Goal: Task Accomplishment & Management: Manage account settings

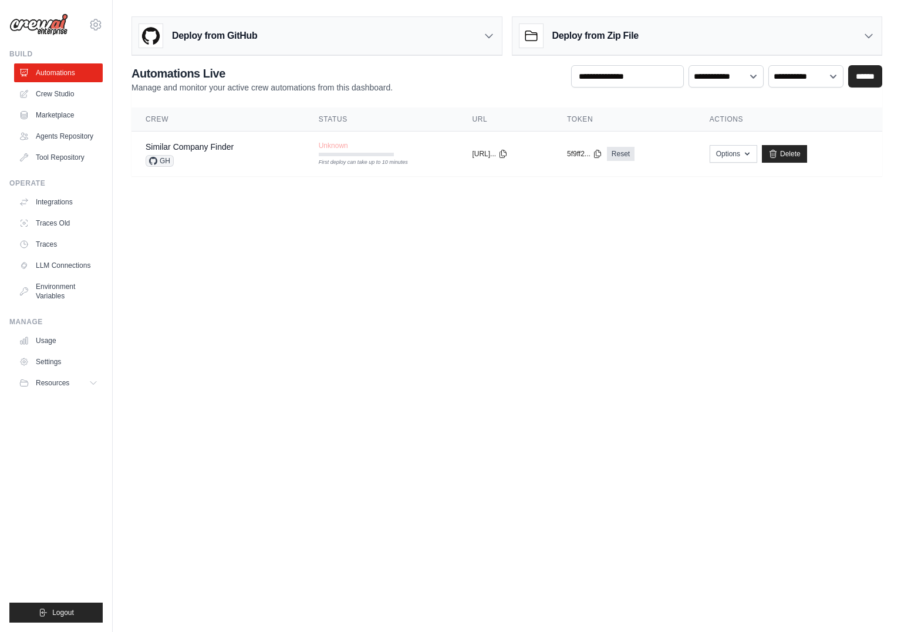
click at [691, 564] on body "[EMAIL_ADDRESS][PERSON_NAME][DOMAIN_NAME] Settings Build Automations" at bounding box center [450, 316] width 901 height 632
click at [50, 341] on link "Usage" at bounding box center [59, 340] width 89 height 19
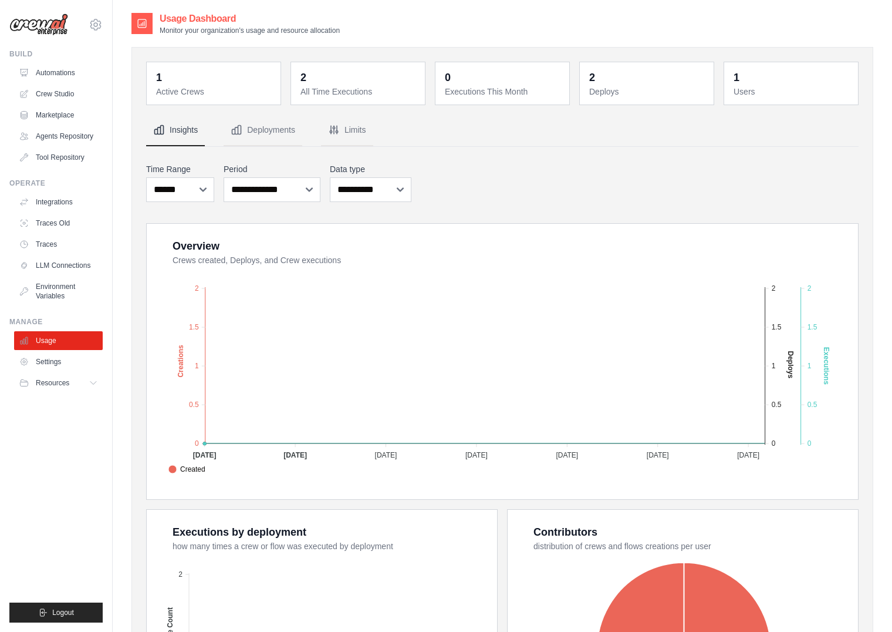
scroll to position [176, 0]
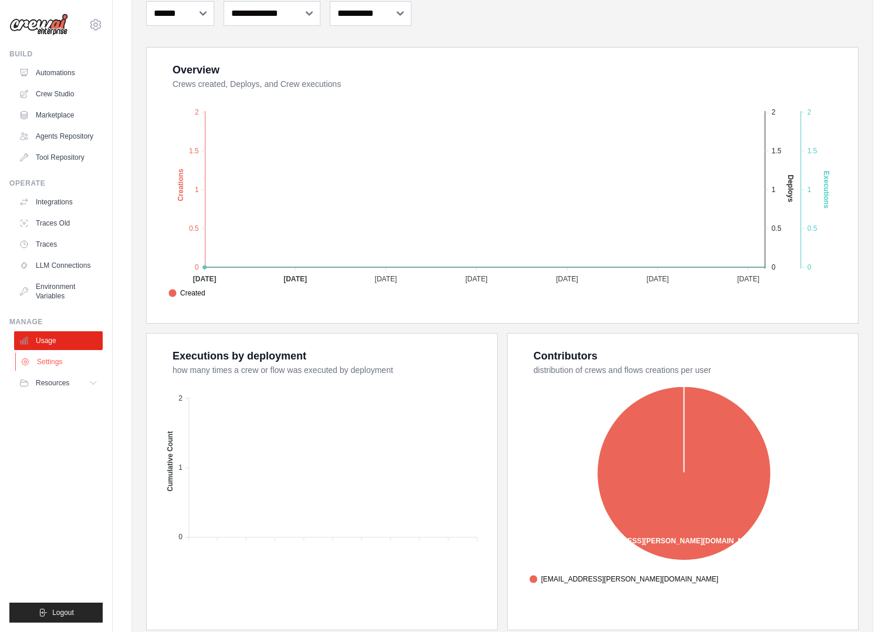
click at [53, 358] on link "Settings" at bounding box center [59, 361] width 89 height 19
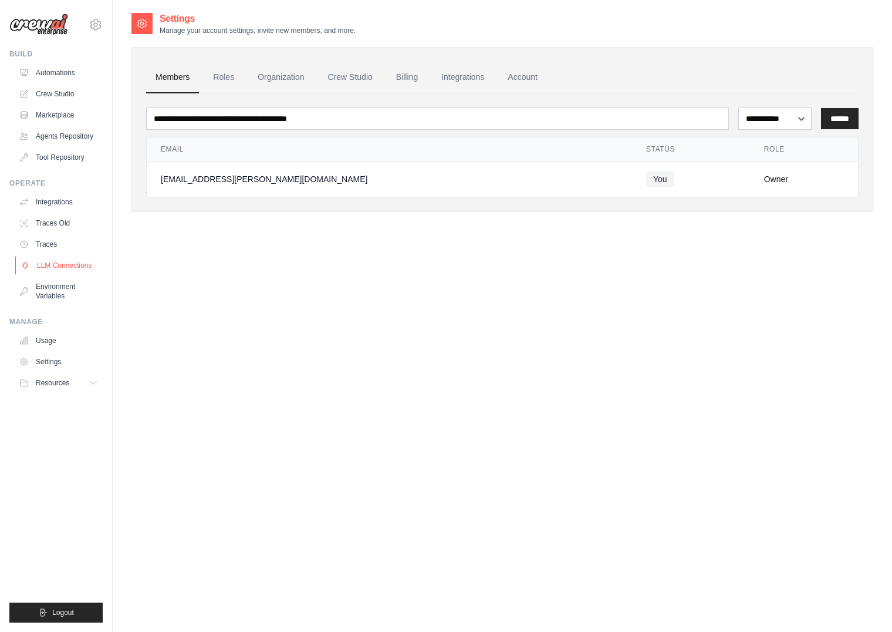
click at [62, 269] on link "LLM Connections" at bounding box center [59, 265] width 89 height 19
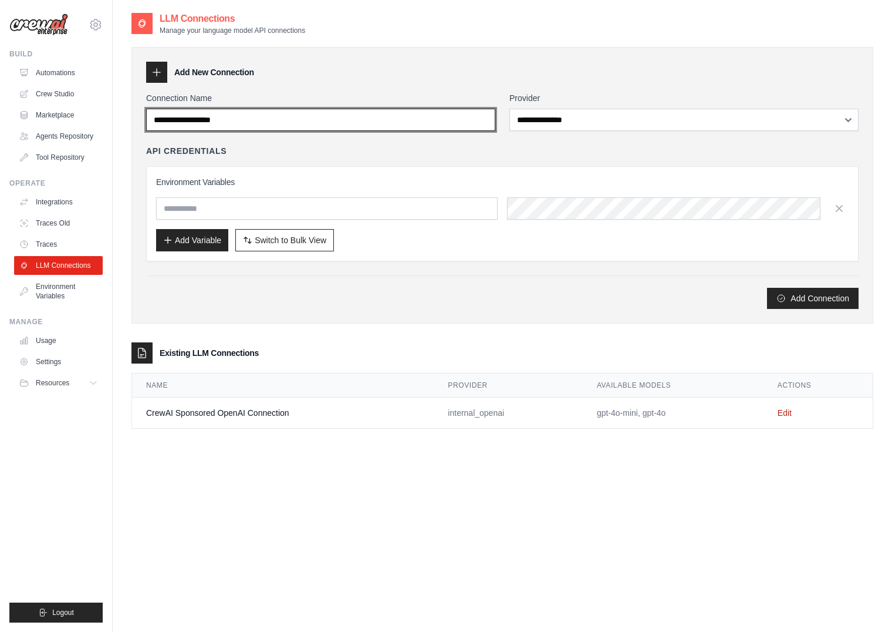
click at [309, 119] on input "Connection Name" at bounding box center [320, 120] width 349 height 22
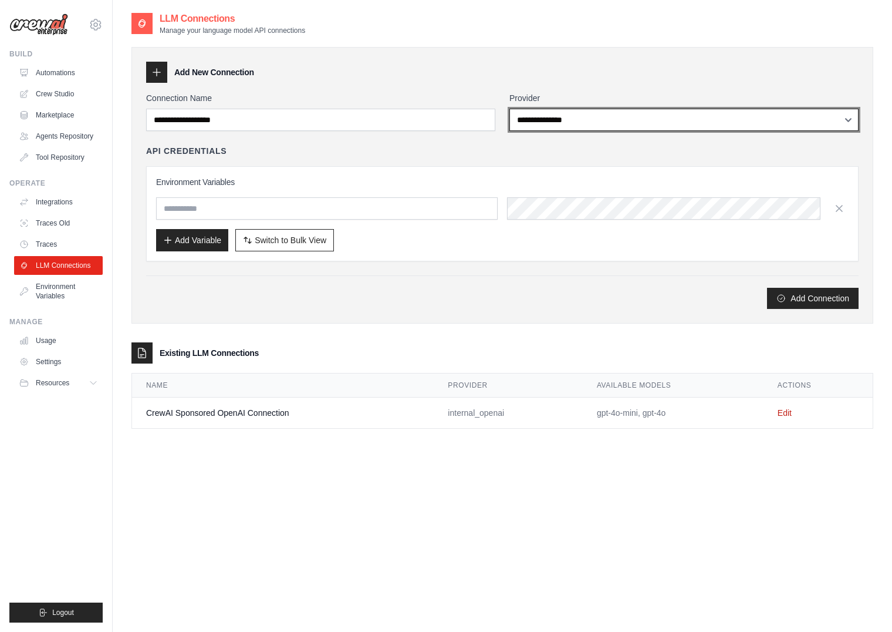
click at [594, 124] on select "**********" at bounding box center [684, 120] width 349 height 22
select select "******"
click at [510, 109] on select "**********" at bounding box center [684, 120] width 349 height 22
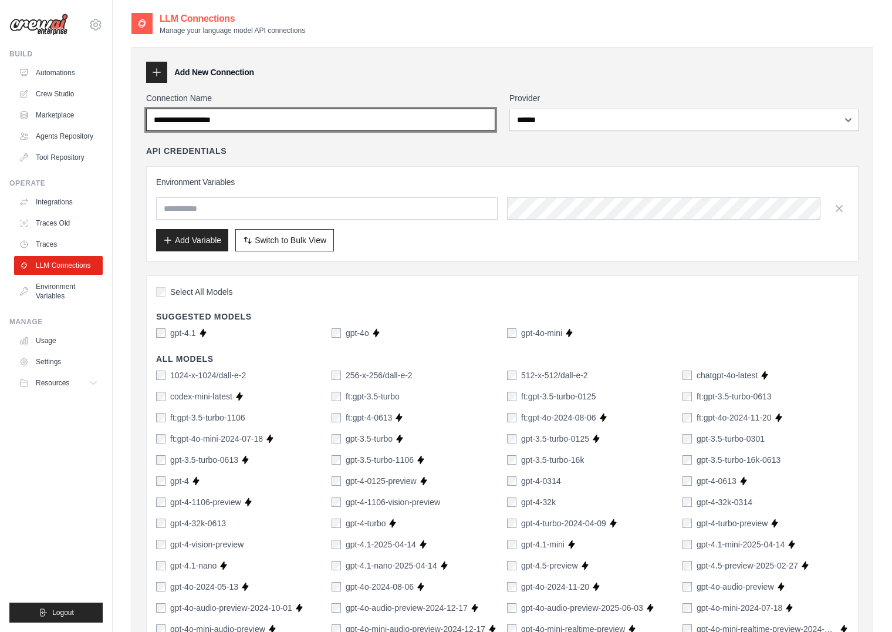
click at [355, 116] on input "Connection Name" at bounding box center [320, 120] width 349 height 22
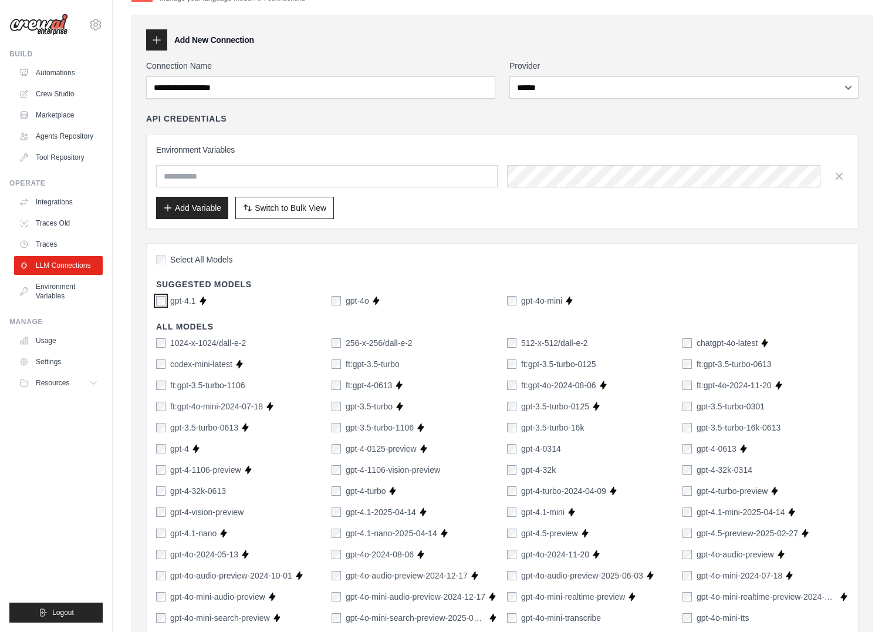
scroll to position [59, 0]
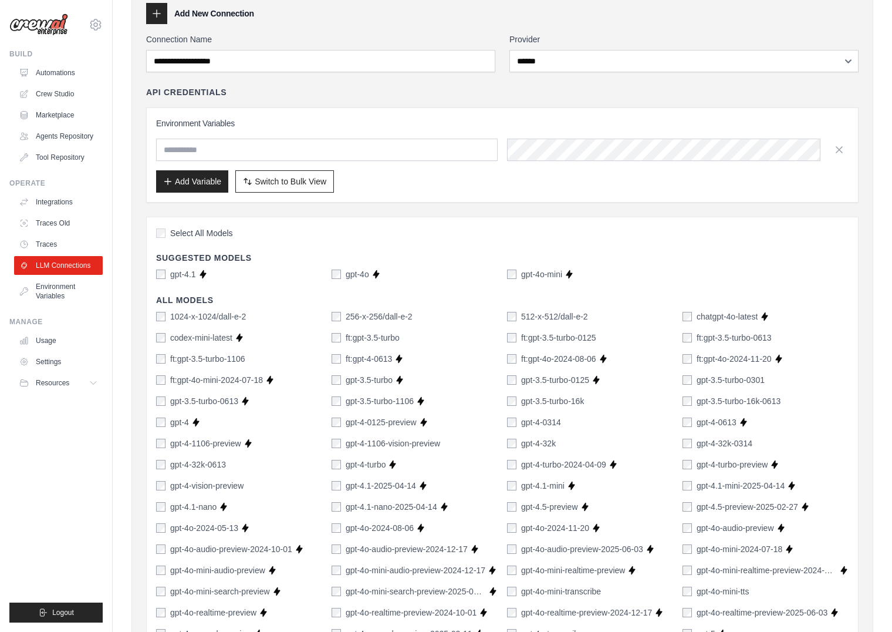
click at [316, 161] on div "Environment Variables Add Variable Switch to Bulk View Switch to Table View" at bounding box center [502, 154] width 693 height 75
click at [325, 154] on input "text" at bounding box center [327, 150] width 342 height 22
click at [156, 139] on div at bounding box center [156, 139] width 0 height 0
click at [295, 135] on div "Environment Variables Add Variable Switch to Bulk View Switch to Table View" at bounding box center [502, 154] width 693 height 75
click at [292, 147] on input "text" at bounding box center [327, 150] width 342 height 22
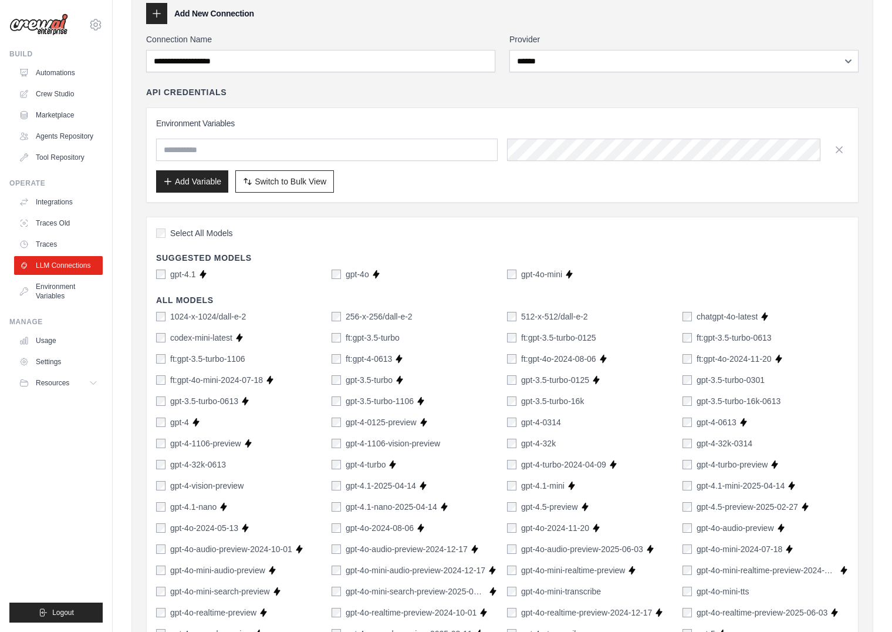
click at [343, 123] on h3 "Environment Variables" at bounding box center [502, 123] width 693 height 12
click at [357, 154] on input "text" at bounding box center [327, 150] width 342 height 22
click at [345, 126] on h3 "Environment Variables" at bounding box center [502, 123] width 693 height 12
click at [281, 181] on span "Switch to Bulk View" at bounding box center [291, 181] width 72 height 12
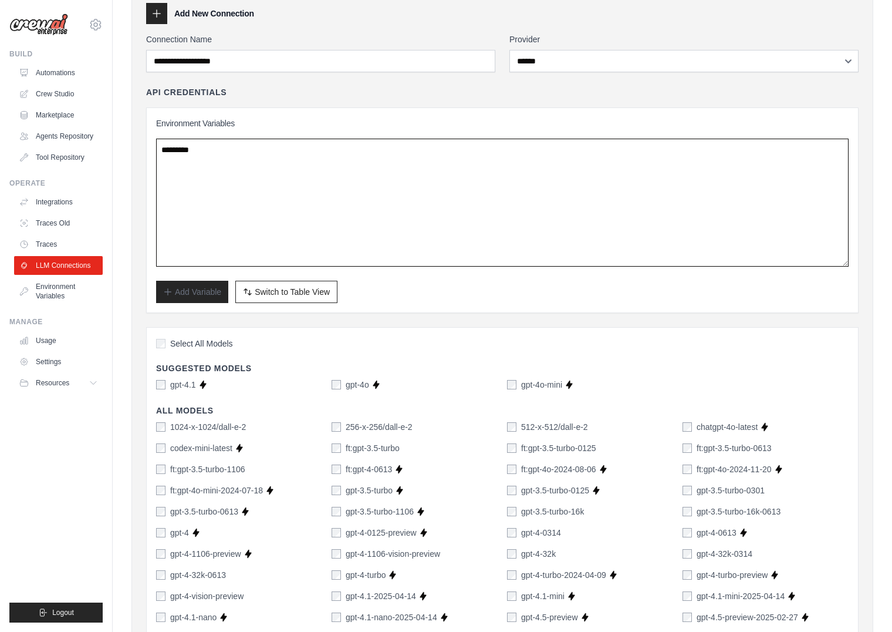
click at [273, 184] on textarea at bounding box center [502, 203] width 693 height 128
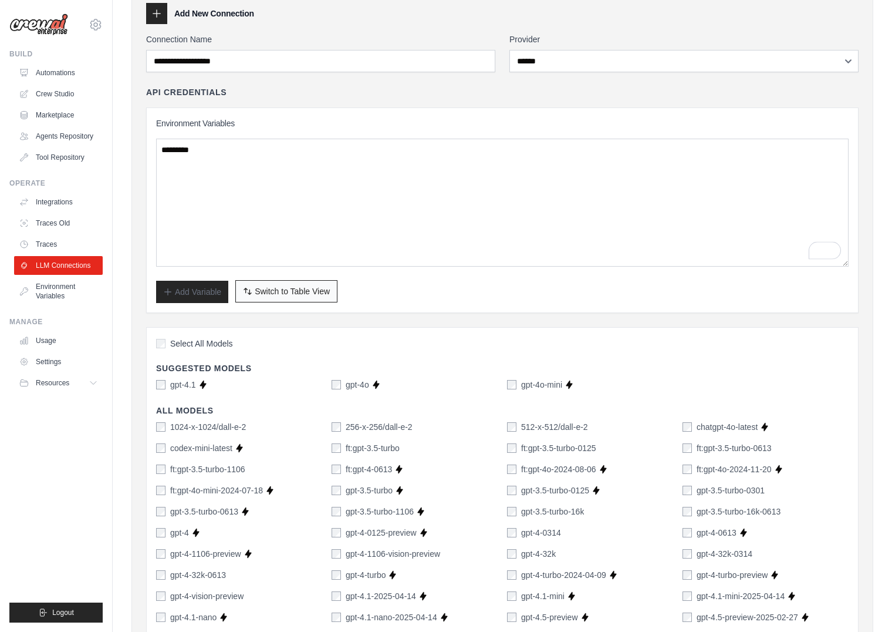
click at [264, 284] on button "Switch to Bulk View Switch to Table View" at bounding box center [286, 291] width 102 height 22
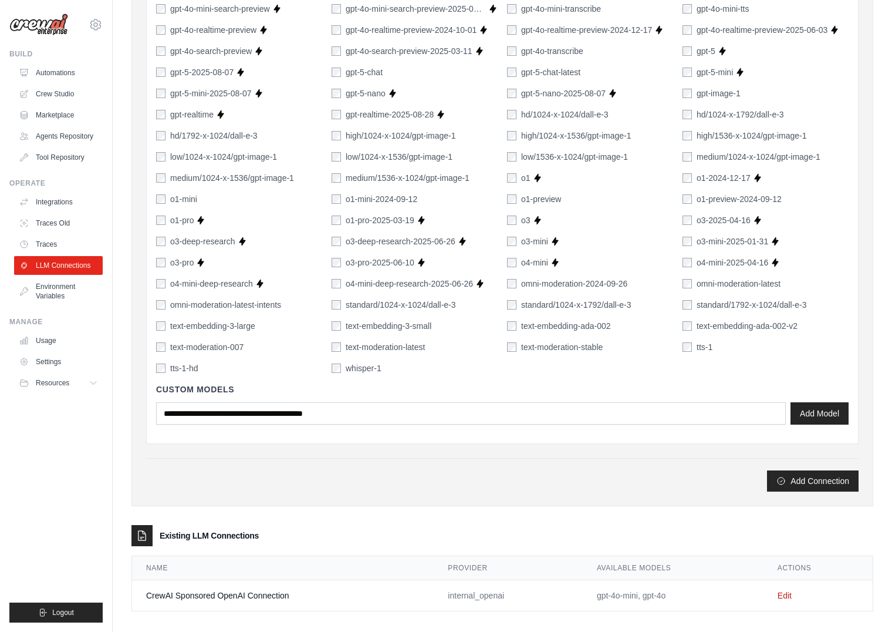
scroll to position [619, 0]
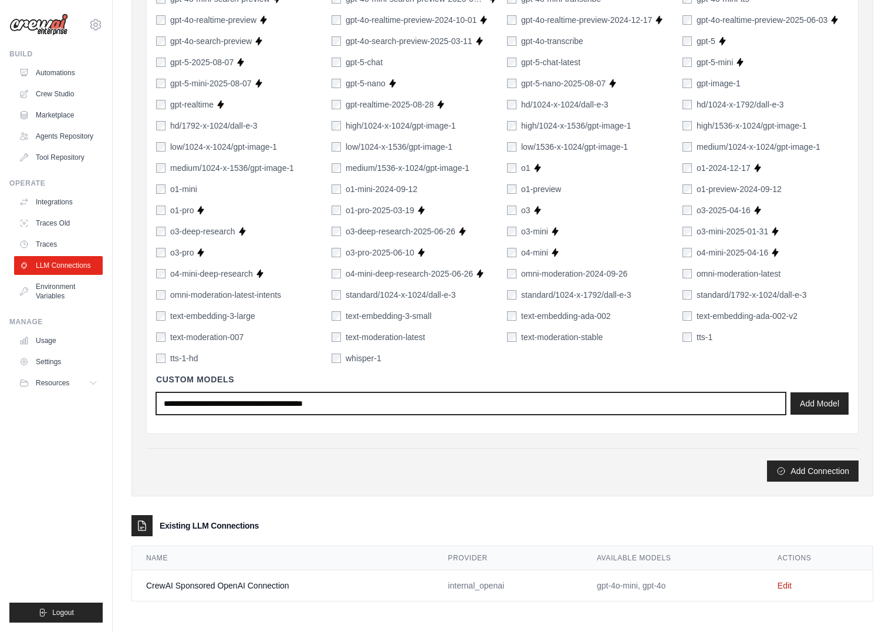
click at [247, 405] on input "text" at bounding box center [471, 403] width 630 height 22
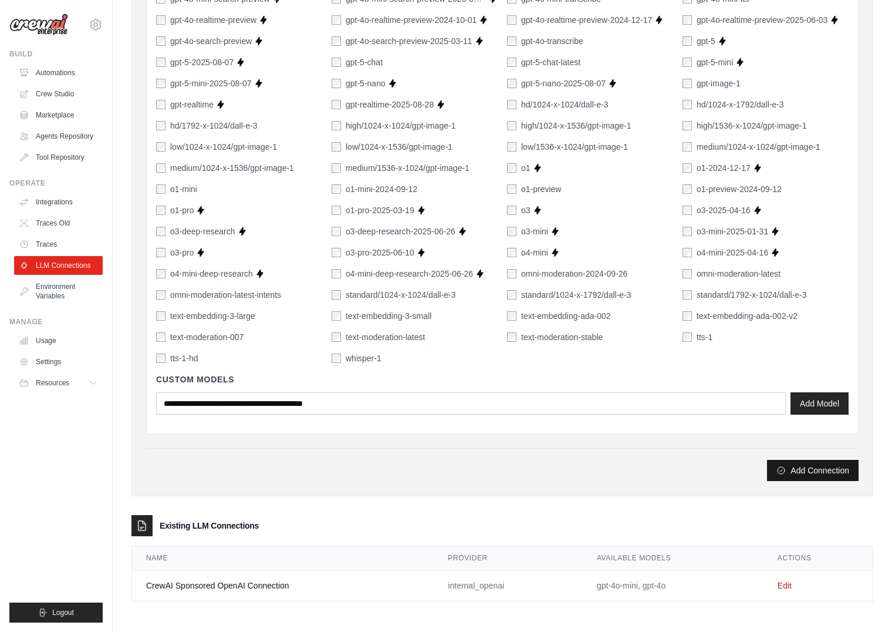
click at [790, 471] on button "Add Connection" at bounding box center [813, 470] width 92 height 21
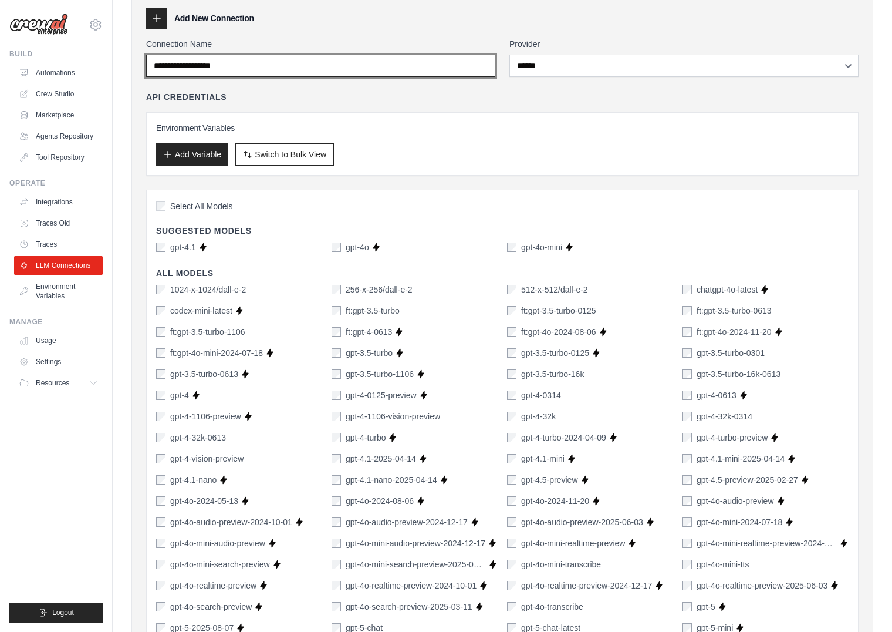
scroll to position [0, 0]
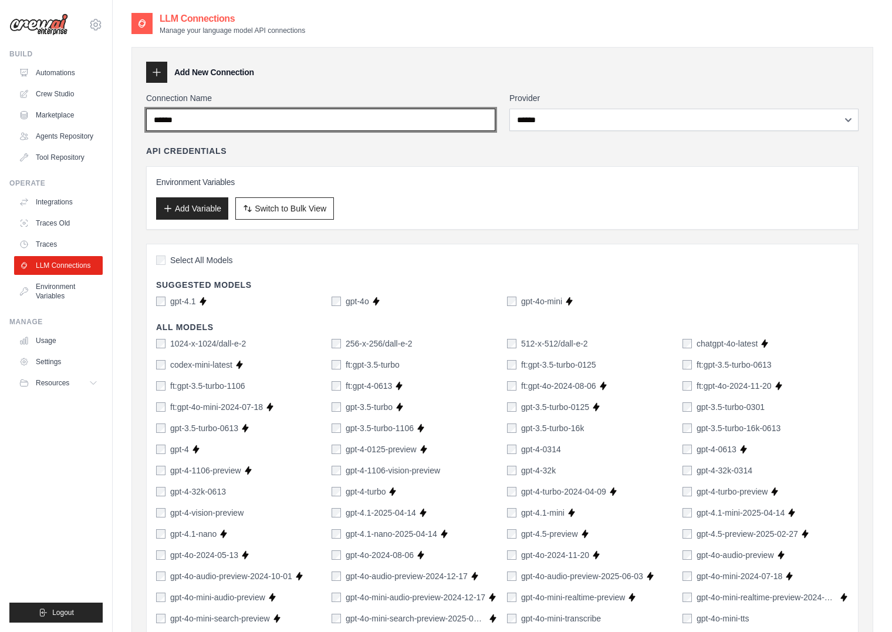
type input "******"
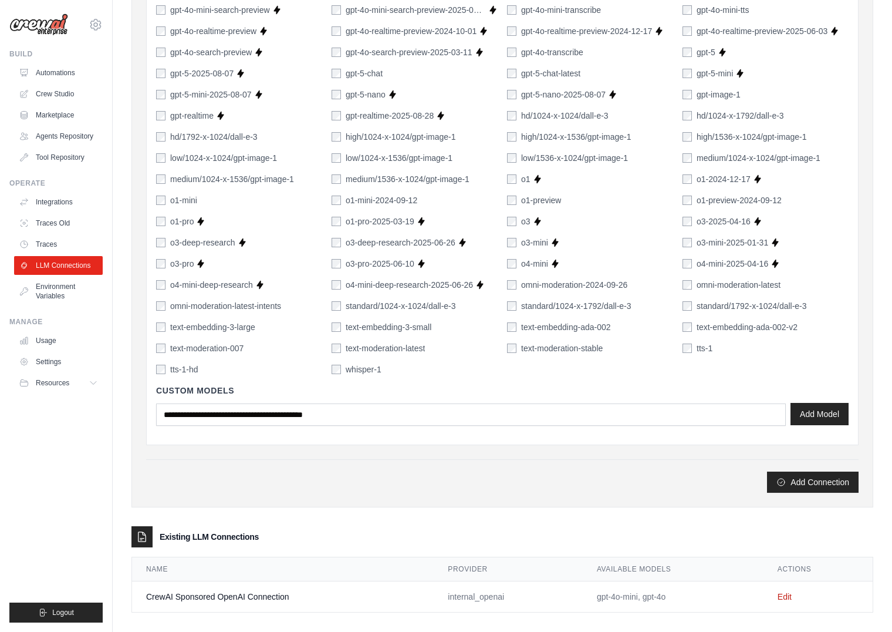
scroll to position [619, 0]
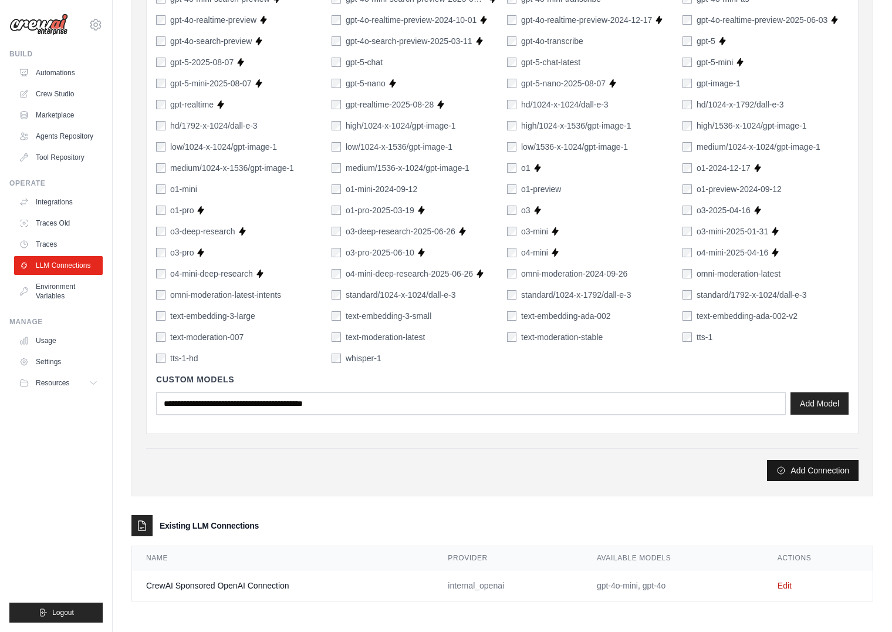
click at [822, 466] on button "Add Connection" at bounding box center [813, 470] width 92 height 21
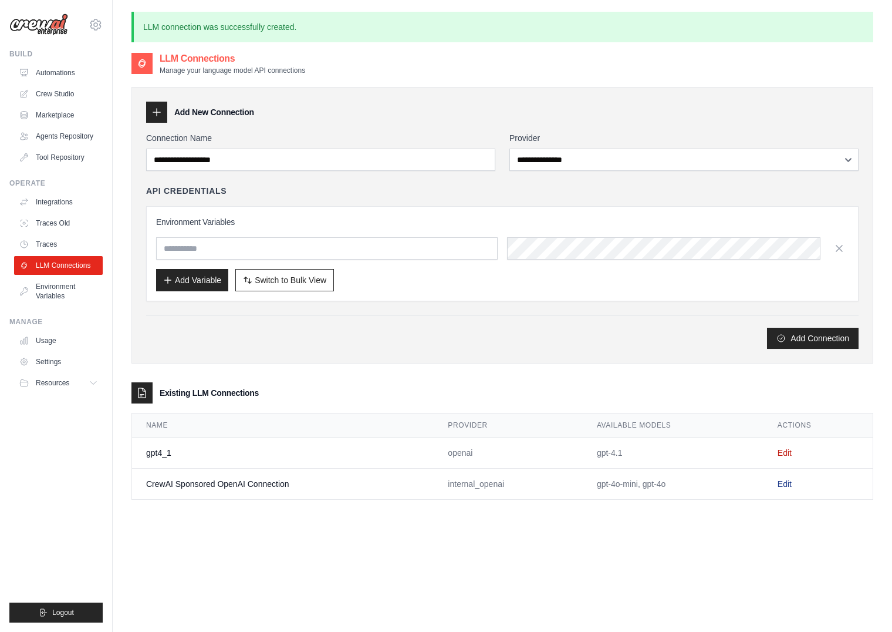
click at [791, 481] on link "Edit" at bounding box center [785, 483] width 14 height 9
click at [792, 482] on link "Edit" at bounding box center [785, 483] width 14 height 9
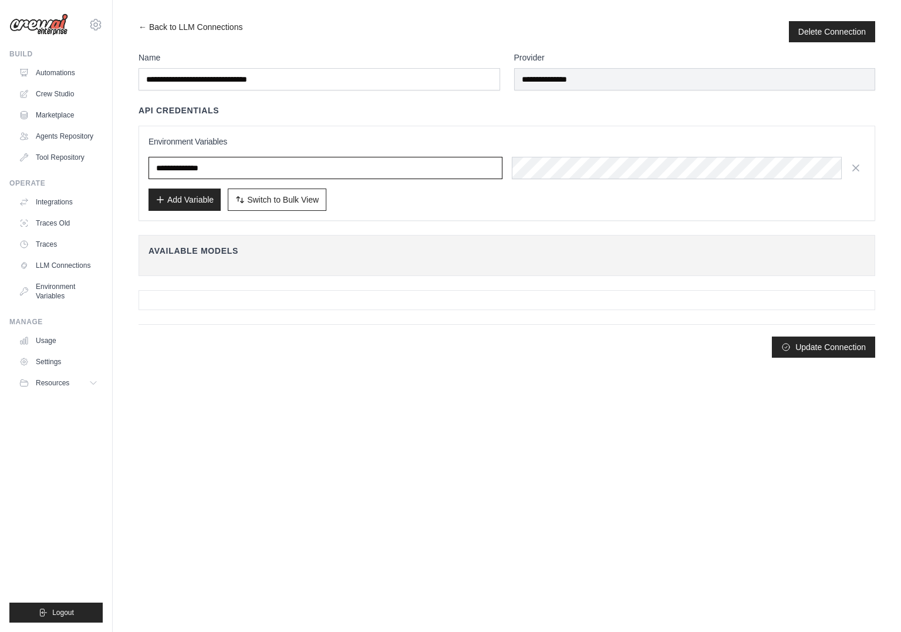
click at [188, 167] on input "**********" at bounding box center [326, 168] width 354 height 22
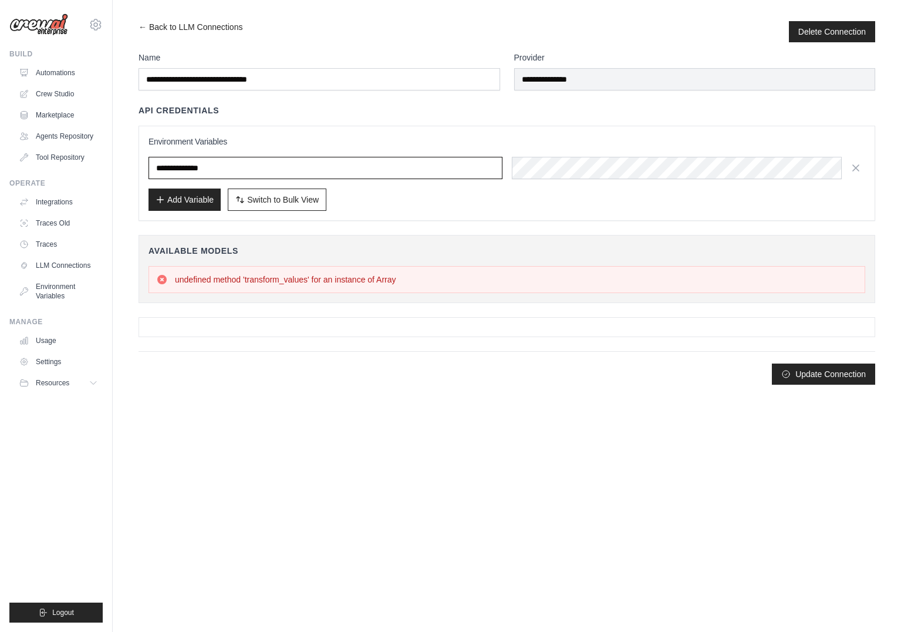
click at [188, 167] on input "**********" at bounding box center [326, 168] width 354 height 22
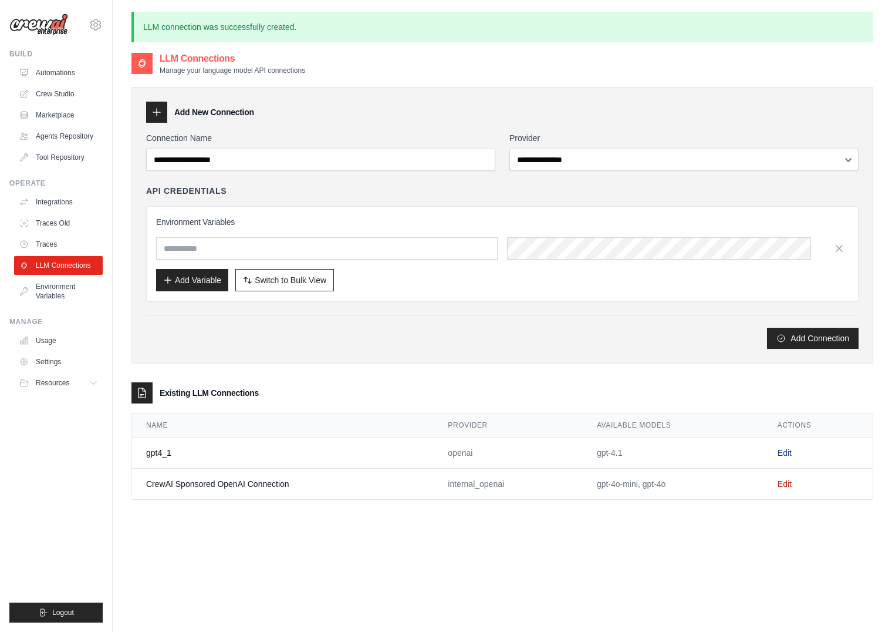
click at [789, 449] on link "Edit" at bounding box center [785, 452] width 14 height 9
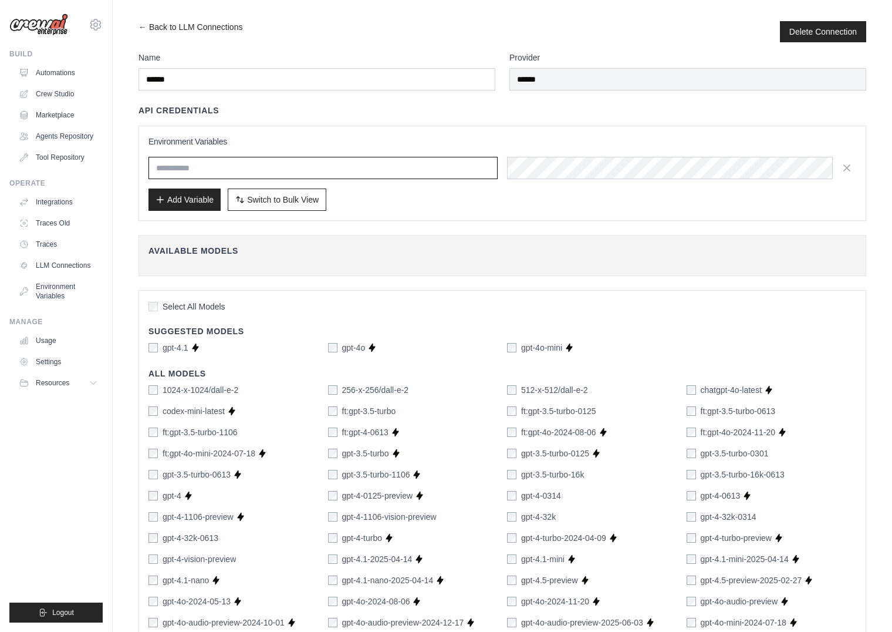
click at [218, 174] on input "text" at bounding box center [323, 168] width 349 height 22
paste input "**********"
type input "**********"
click at [413, 198] on div "Add Variable Switch to Bulk View Switch to Table View" at bounding box center [503, 199] width 708 height 22
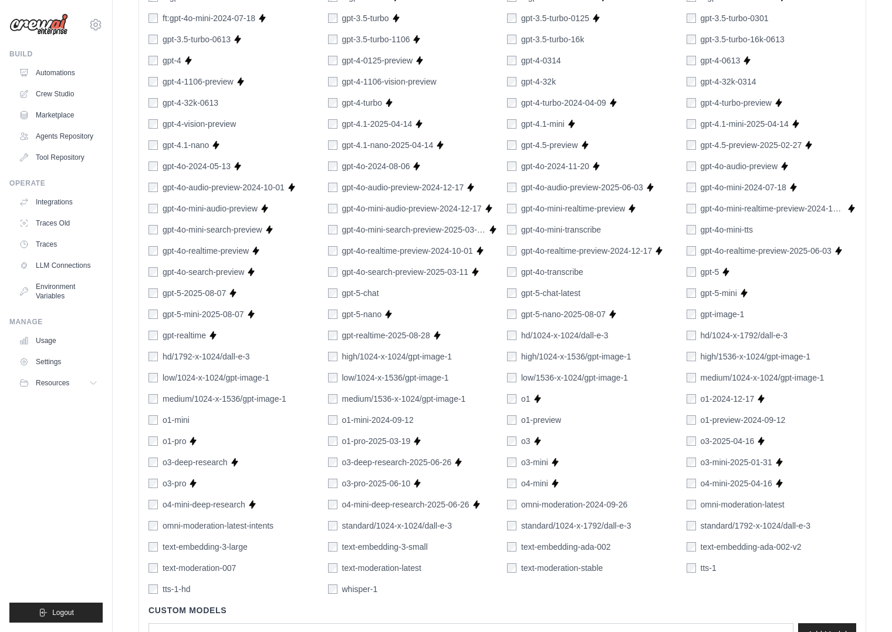
scroll to position [527, 0]
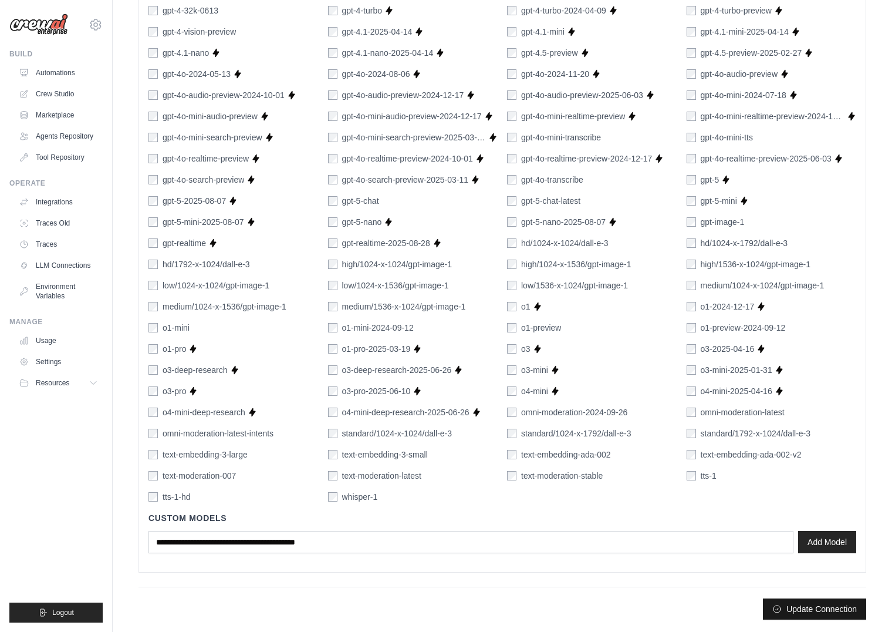
click at [826, 605] on button "Update Connection" at bounding box center [814, 608] width 103 height 21
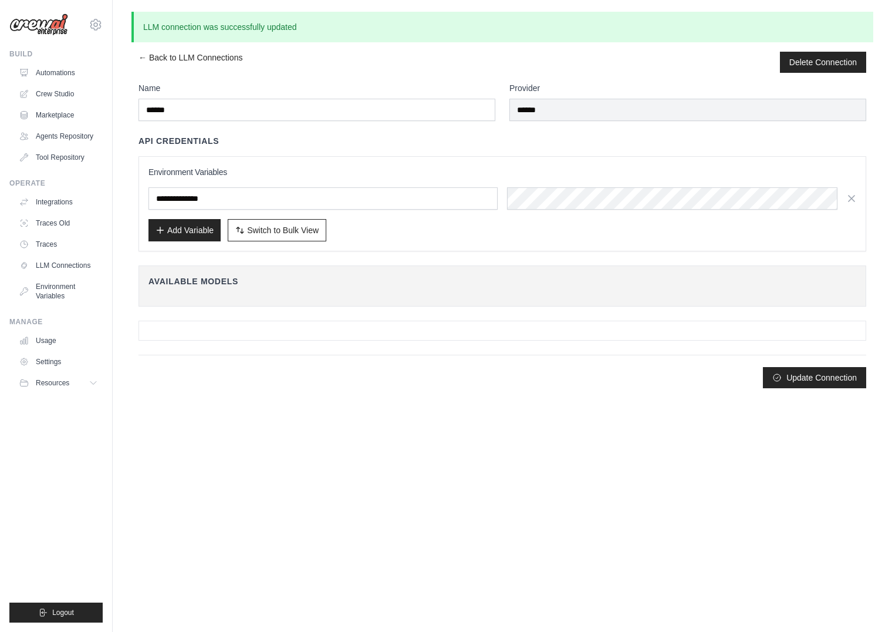
scroll to position [0, 0]
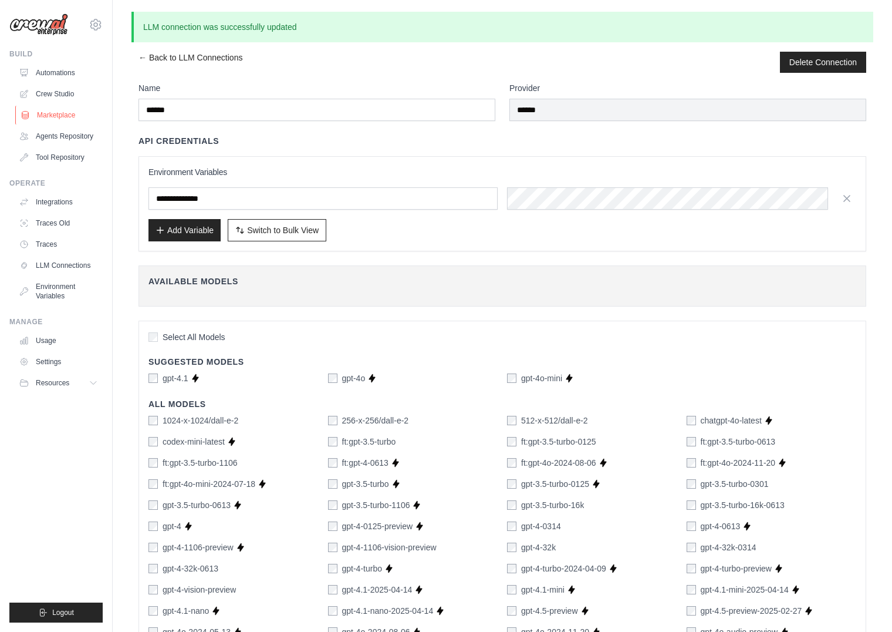
click at [64, 115] on link "Marketplace" at bounding box center [59, 115] width 89 height 19
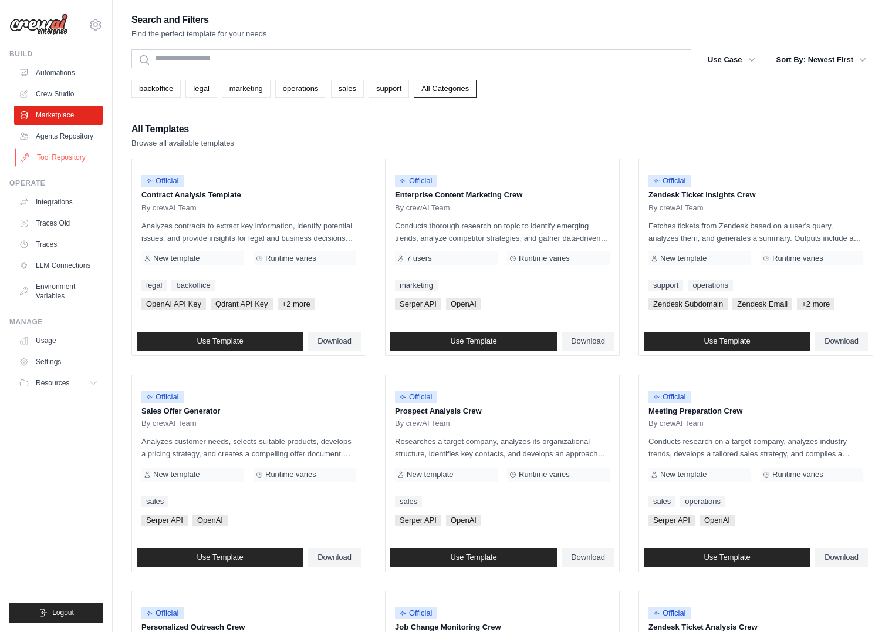
click at [70, 154] on link "Tool Repository" at bounding box center [59, 157] width 89 height 19
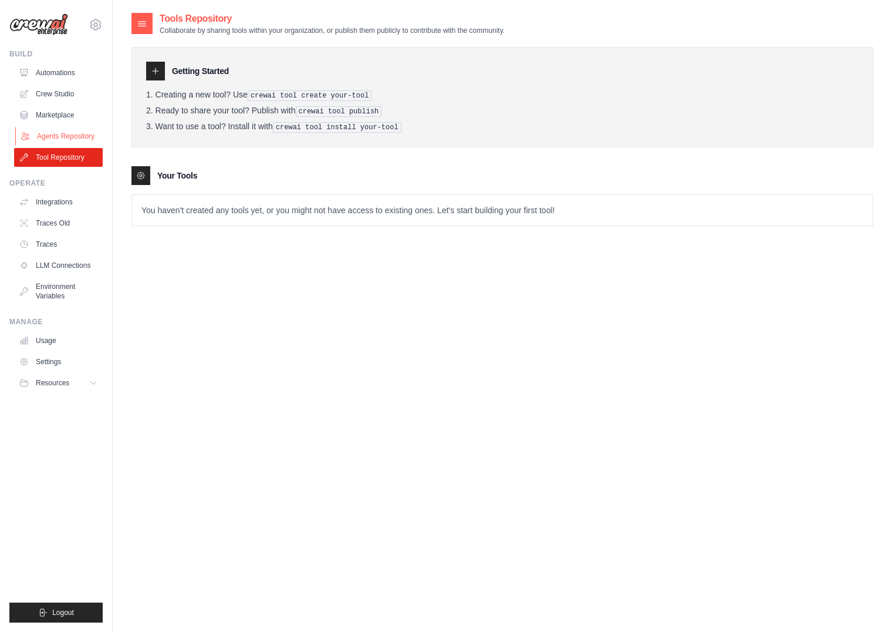
click at [73, 137] on link "Agents Repository" at bounding box center [59, 136] width 89 height 19
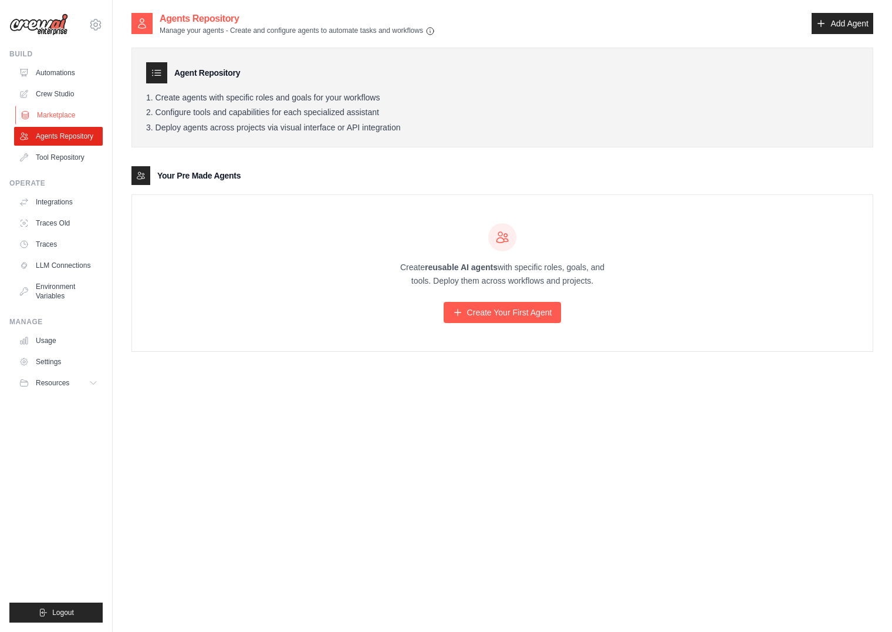
click at [58, 108] on link "Marketplace" at bounding box center [59, 115] width 89 height 19
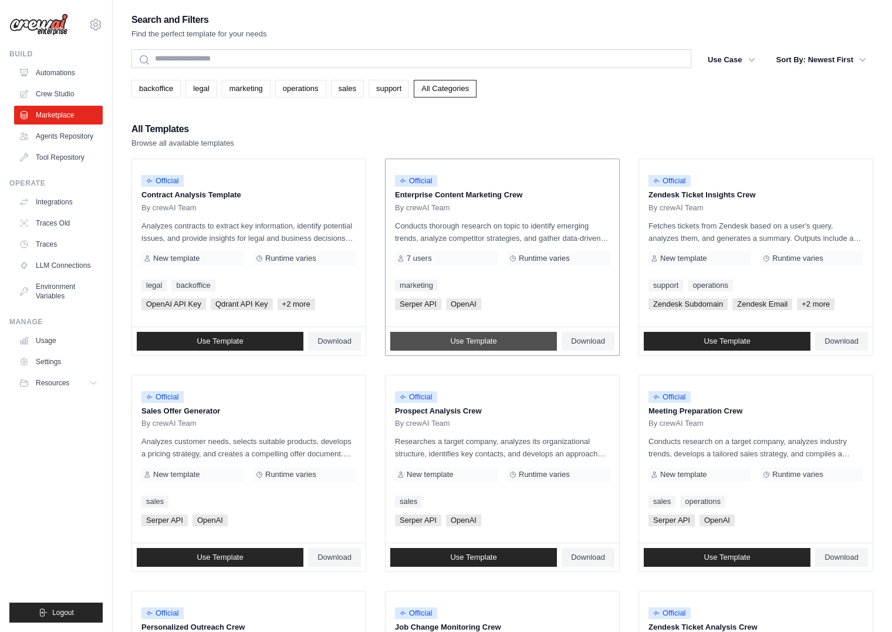
click at [455, 337] on span "Use Template" at bounding box center [473, 340] width 46 height 9
